Goal: Information Seeking & Learning: Learn about a topic

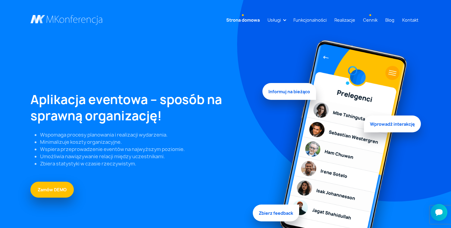
click at [370, 20] on link "Cennik" at bounding box center [369, 19] width 19 height 11
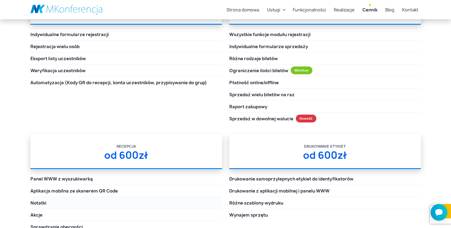
scroll to position [803, 0]
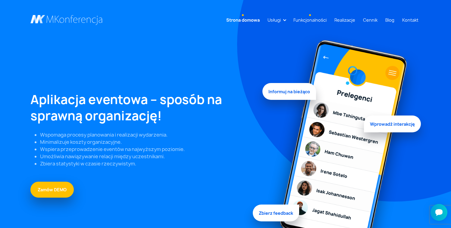
click at [322, 21] on link "Funkcjonalności" at bounding box center [310, 19] width 38 height 11
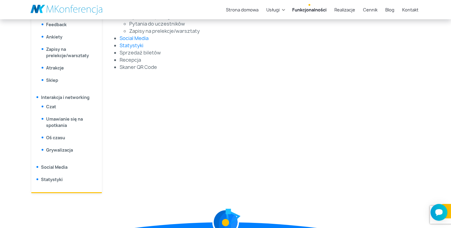
scroll to position [350, 0]
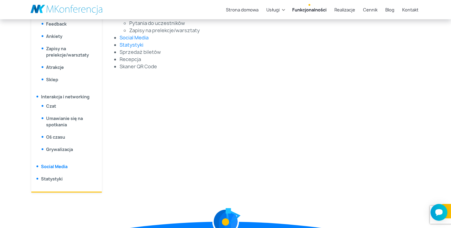
click at [61, 169] on link "Social Media" at bounding box center [54, 167] width 26 height 6
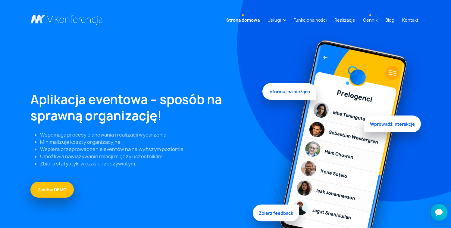
click at [369, 18] on link "Cennik" at bounding box center [369, 19] width 19 height 11
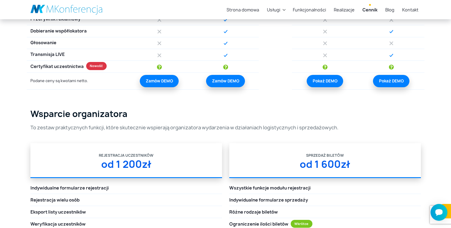
scroll to position [689, 0]
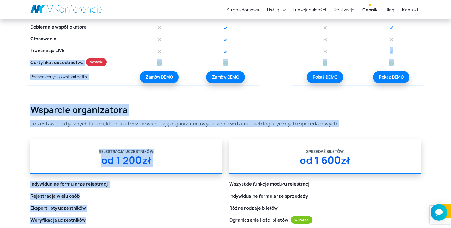
drag, startPoint x: 450, startPoint y: 136, endPoint x: 455, endPoint y: 67, distance: 70.0
click at [450, 55] on html "Strona domowa Usługi Aplikacja mobilna Strona WWW Rejestracja/Sprzedaż biletów …" at bounding box center [225, 51] width 451 height 1481
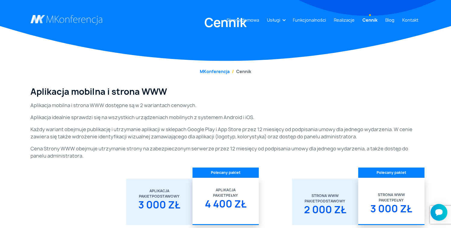
scroll to position [0, 0]
